Goal: Information Seeking & Learning: Learn about a topic

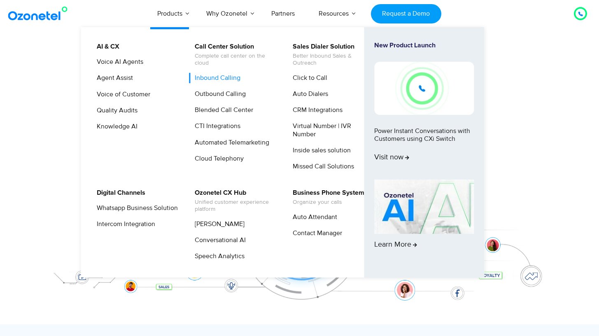
click at [220, 79] on link "Inbound Calling" at bounding box center [215, 78] width 52 height 10
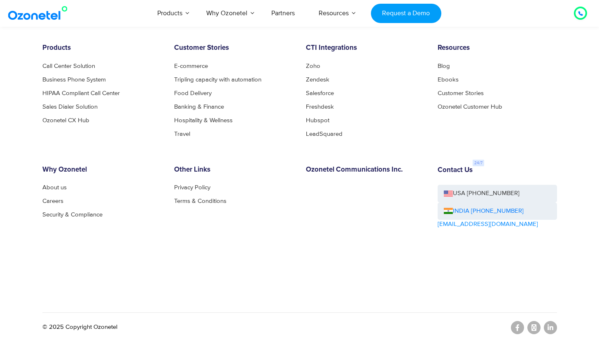
scroll to position [2753, 0]
click at [94, 78] on link "Business Phone System" at bounding box center [76, 79] width 68 height 6
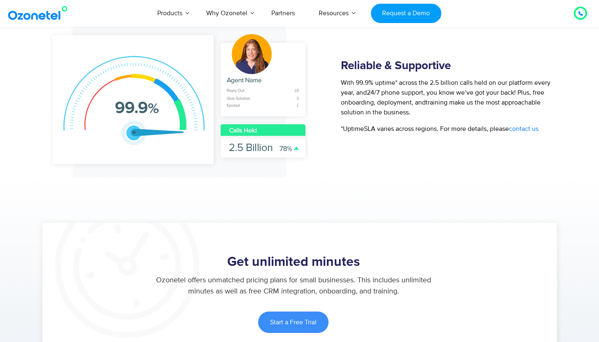
scroll to position [1061, 0]
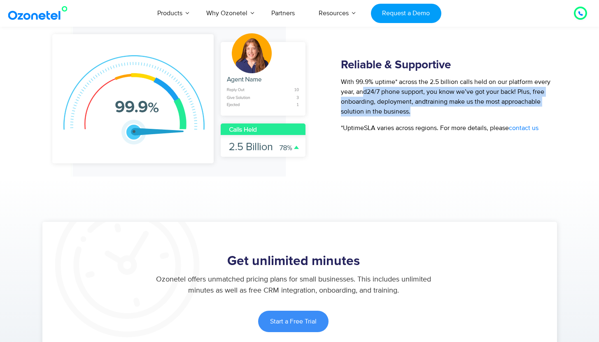
drag, startPoint x: 363, startPoint y: 79, endPoint x: 546, endPoint y: 99, distance: 183.8
click at [546, 99] on p "With 99.9% uptime* across the 2.5 billion calls held on our platform every year…" at bounding box center [448, 97] width 215 height 40
click at [470, 102] on p "With 99.9% uptime* across the 2.5 billion calls held on our platform every year…" at bounding box center [448, 97] width 215 height 40
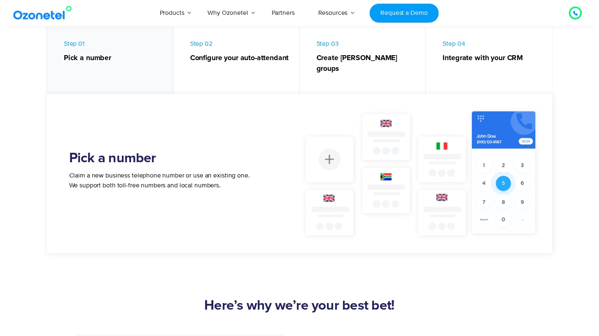
scroll to position [0, 0]
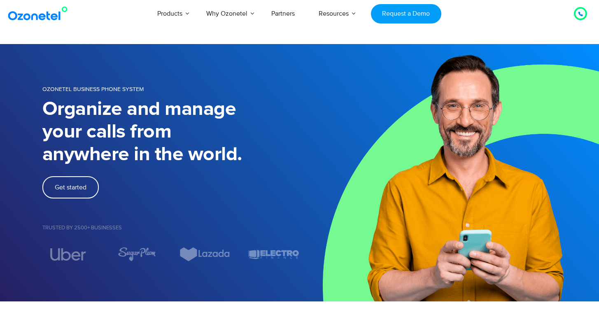
click at [583, 12] on div at bounding box center [580, 14] width 10 height 10
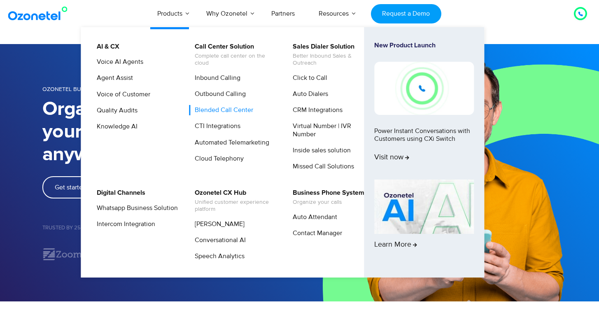
click at [221, 110] on link "Blended Call Center" at bounding box center [221, 110] width 65 height 10
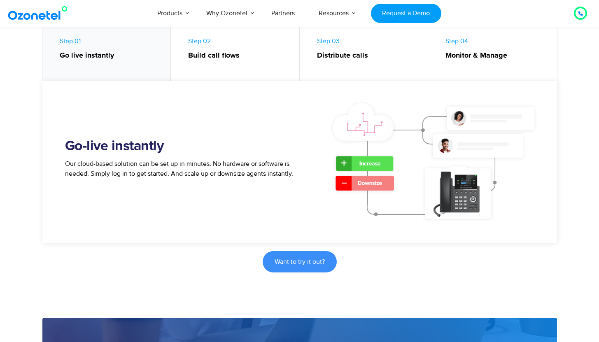
scroll to position [593, 0]
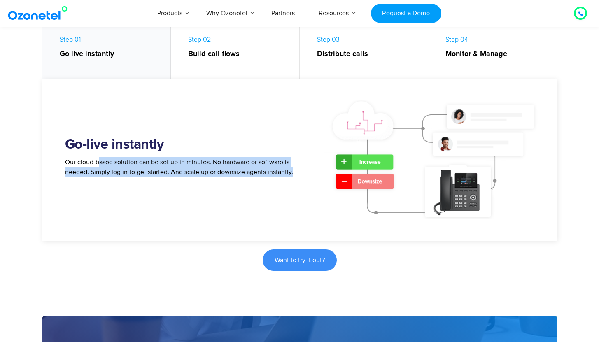
drag, startPoint x: 100, startPoint y: 161, endPoint x: 293, endPoint y: 173, distance: 192.6
click at [293, 173] on p "Our cloud-based solution can be set up in minutes. No hardware or software is n…" at bounding box center [182, 167] width 235 height 20
click at [240, 188] on div "Go-live instantly Our cloud-based solution can be set up in minutes. No hardwar…" at bounding box center [176, 160] width 247 height 135
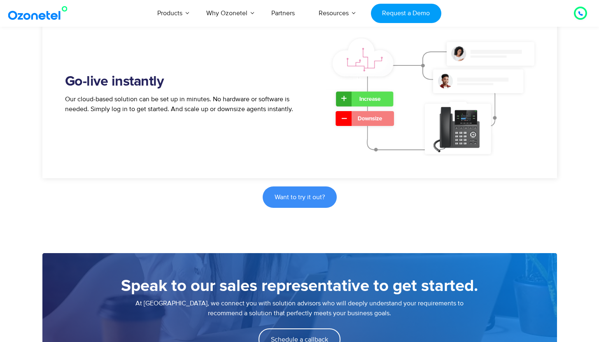
scroll to position [860, 0]
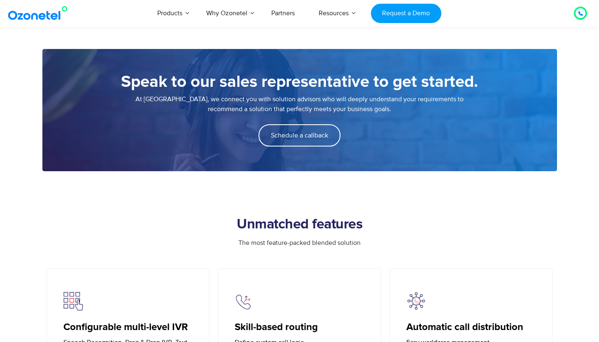
drag, startPoint x: 158, startPoint y: 99, endPoint x: 412, endPoint y: 109, distance: 253.7
click at [412, 109] on p "At Ozonetel, we connect you with solution advisors who will deeply understand y…" at bounding box center [299, 104] width 481 height 20
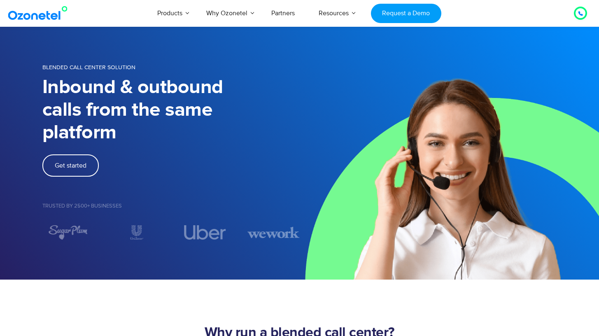
scroll to position [0, 0]
